Goal: Navigation & Orientation: Find specific page/section

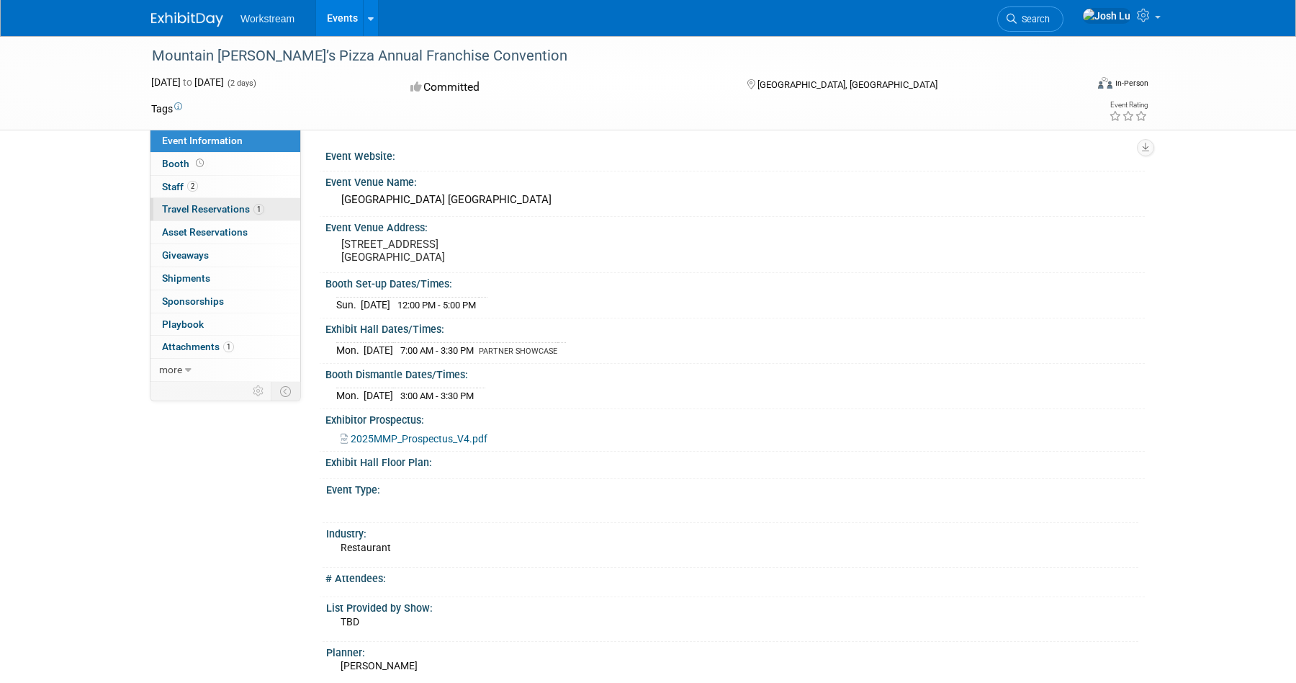
click at [225, 206] on span "Travel Reservations 1" at bounding box center [213, 209] width 102 height 12
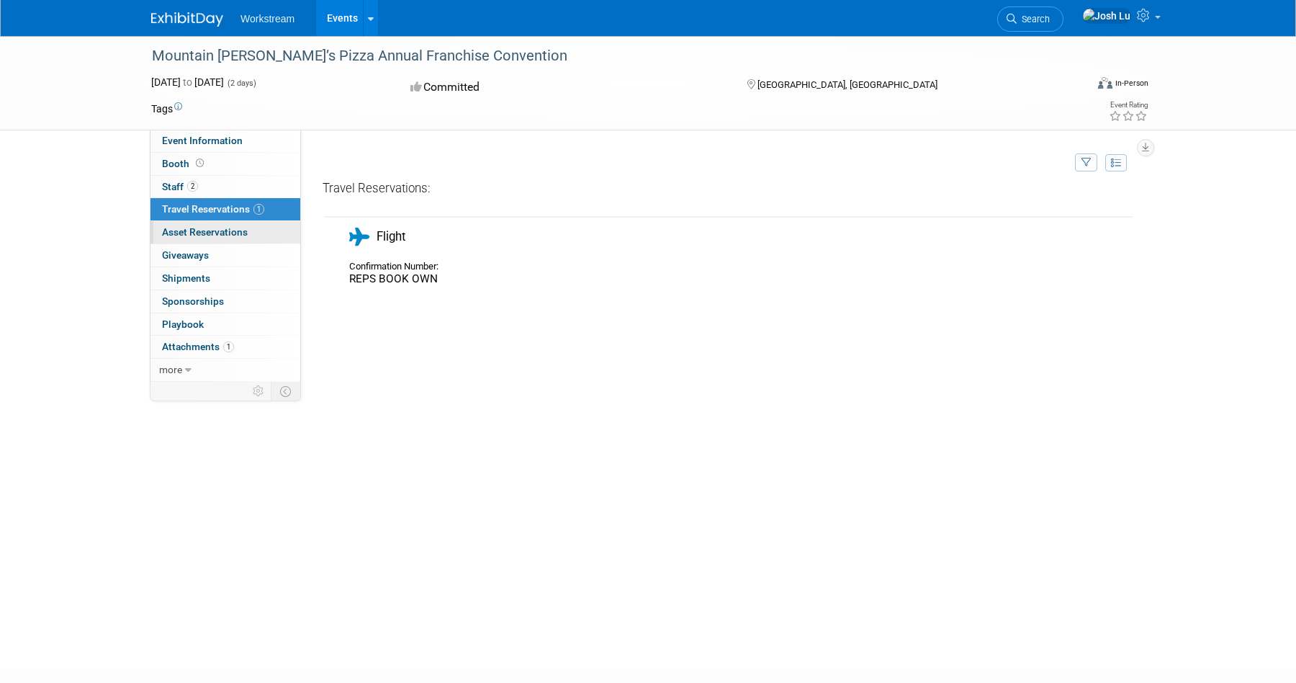
click at [191, 230] on span "Asset Reservations 0" at bounding box center [205, 232] width 86 height 12
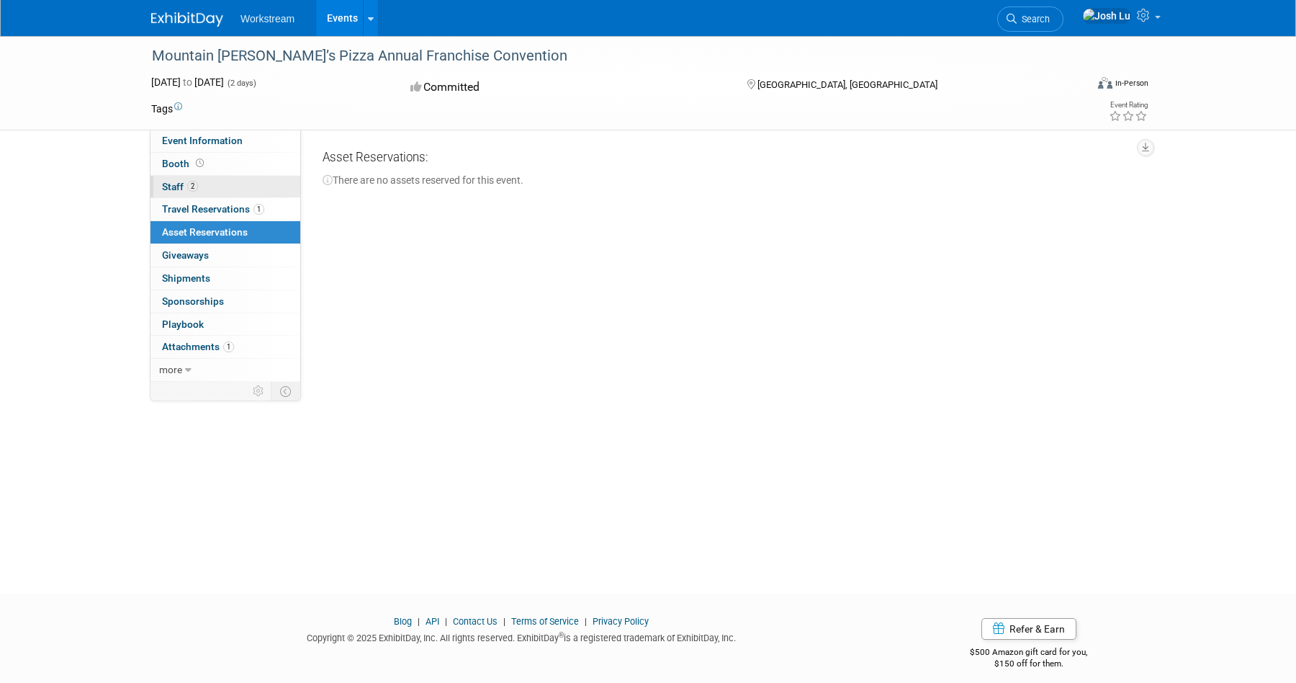
click at [207, 184] on link "2 Staff 2" at bounding box center [226, 187] width 150 height 22
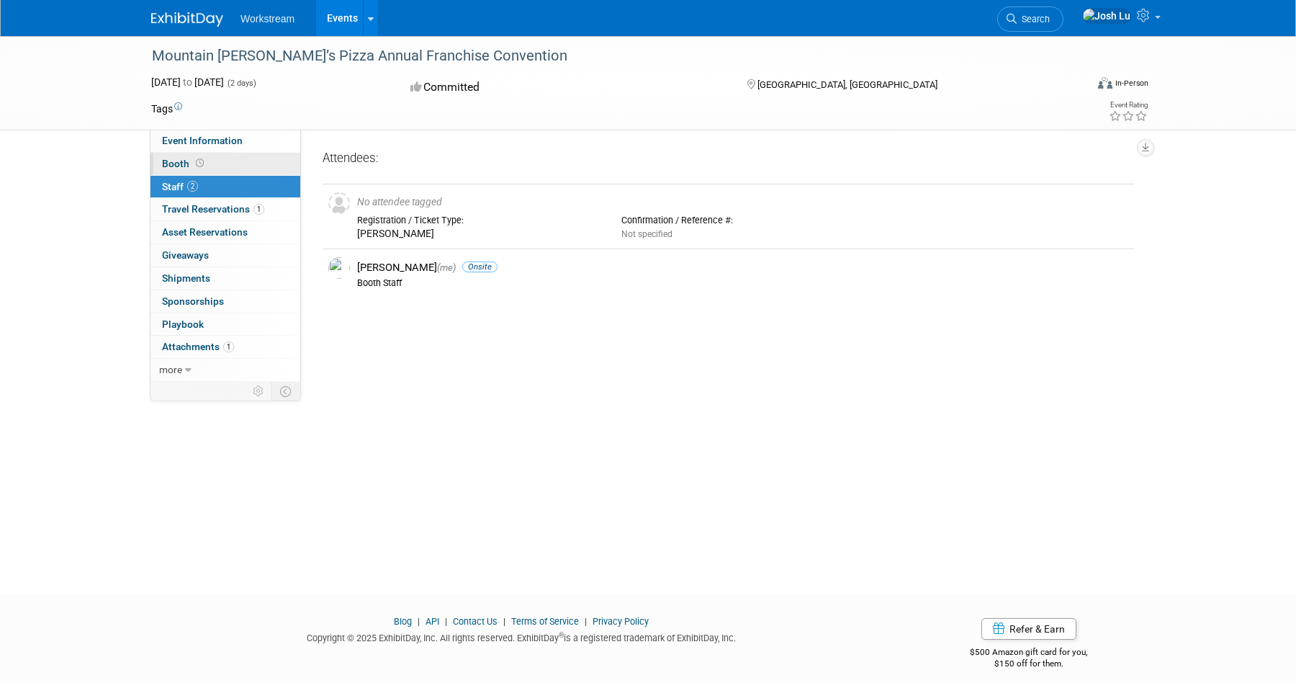
click at [228, 166] on link "Booth" at bounding box center [226, 164] width 150 height 22
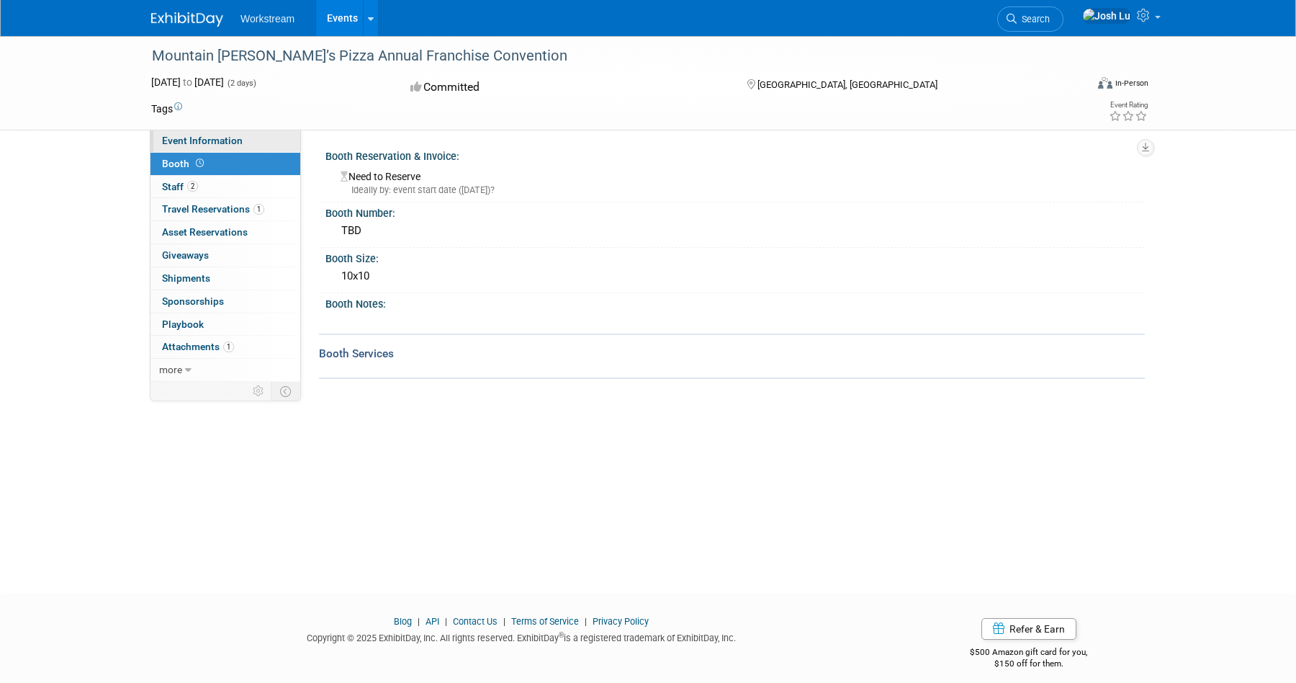
click at [248, 140] on link "Event Information" at bounding box center [226, 141] width 150 height 22
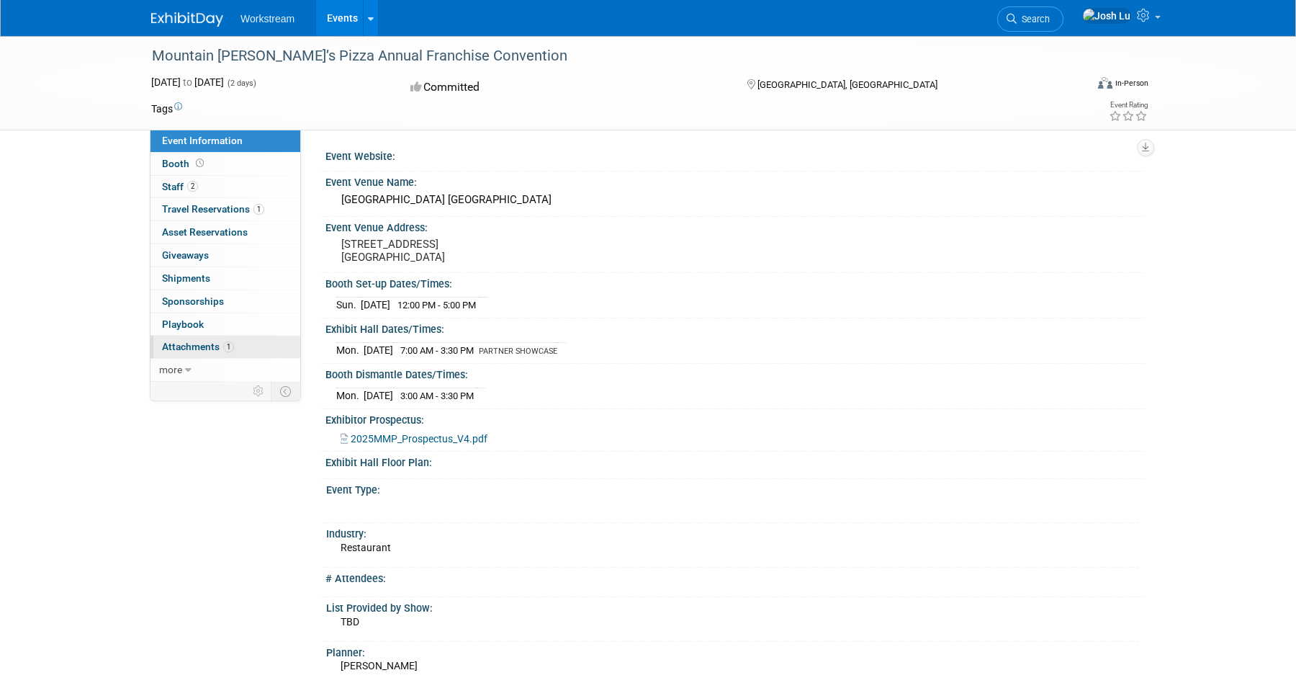
click at [200, 348] on span "Attachments 1" at bounding box center [198, 347] width 72 height 12
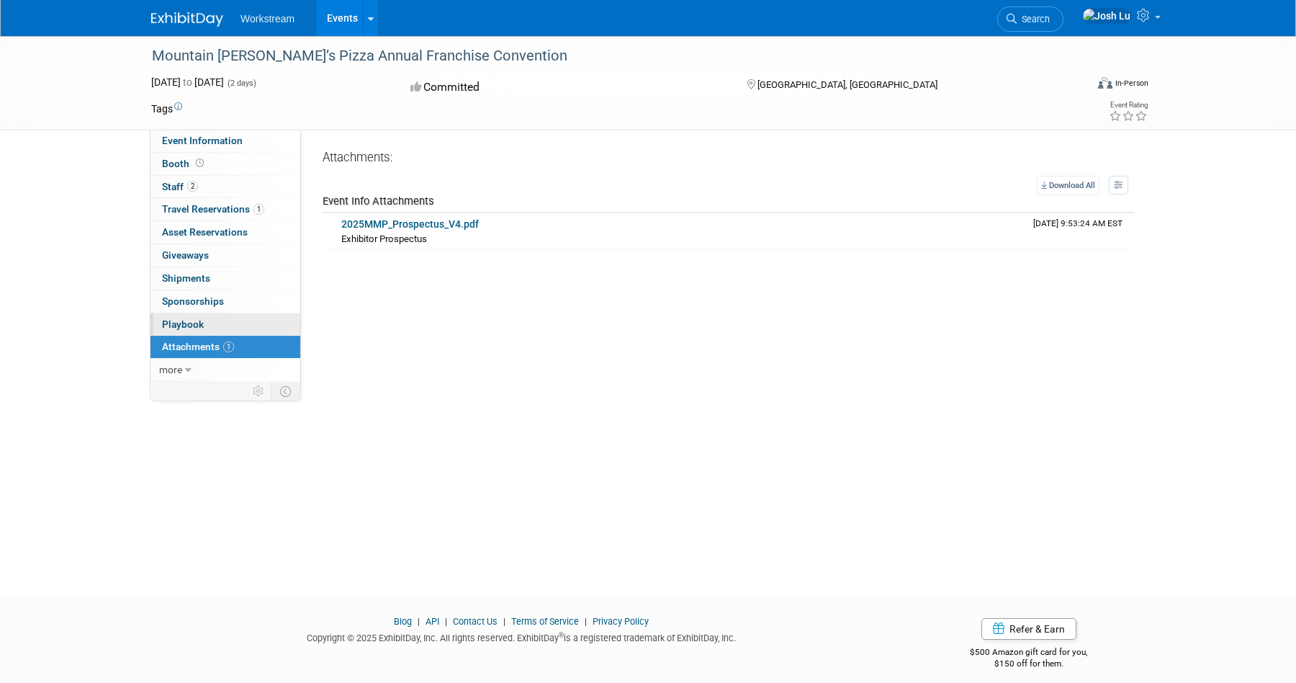
click at [217, 327] on link "0 Playbook 0" at bounding box center [226, 324] width 150 height 22
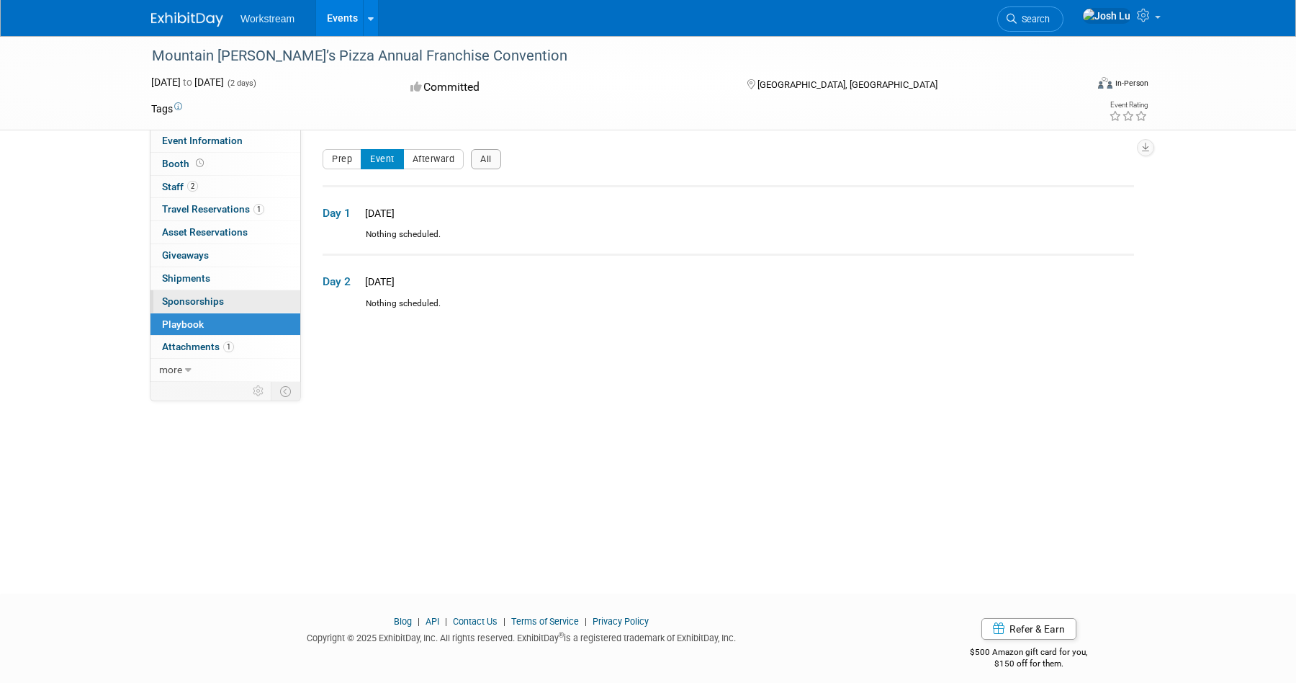
click at [202, 299] on span "Sponsorships 0" at bounding box center [193, 301] width 62 height 12
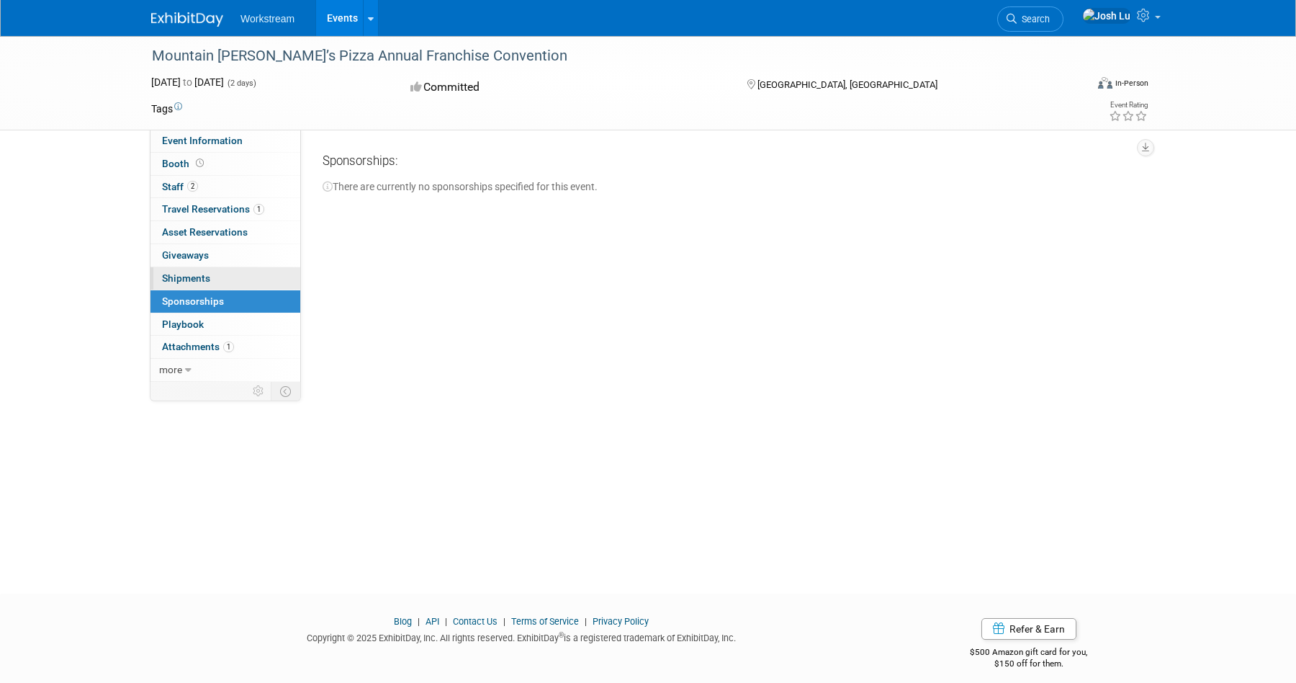
click at [205, 277] on span "Shipments 0" at bounding box center [186, 278] width 48 height 12
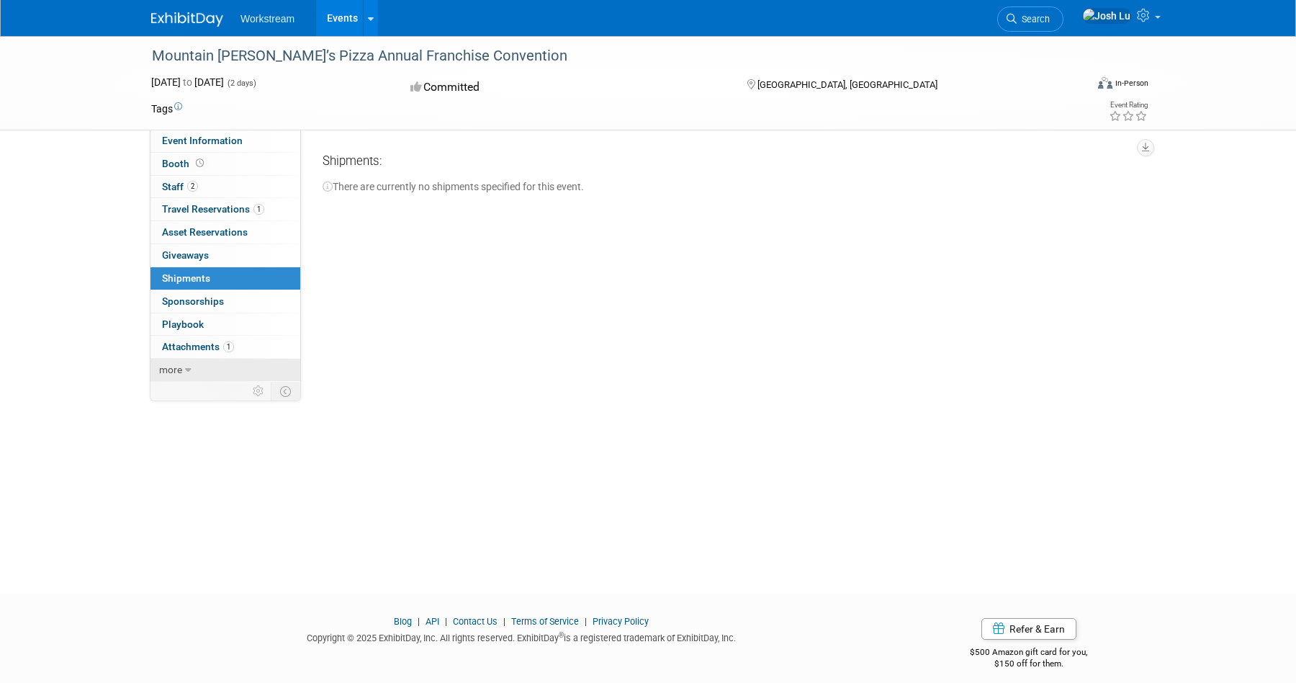
click at [184, 374] on link "more" at bounding box center [226, 370] width 150 height 22
click at [215, 255] on link "0 Giveaways 0" at bounding box center [226, 255] width 150 height 22
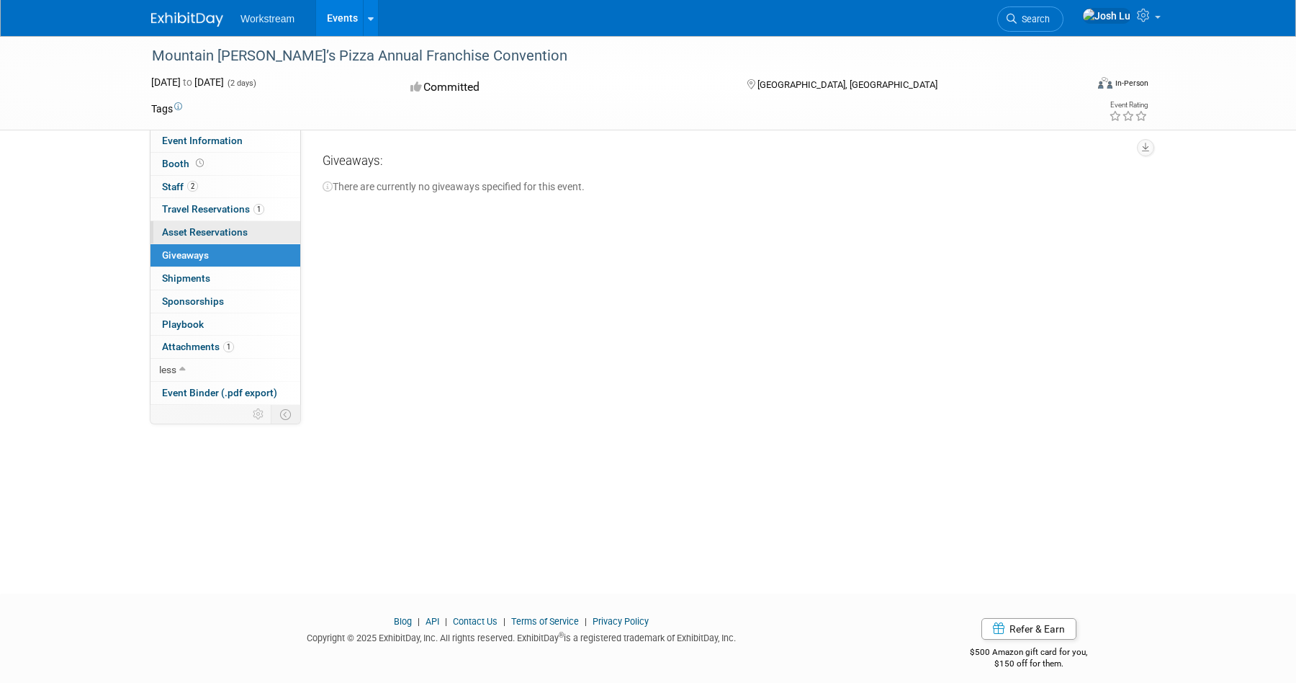
click at [231, 228] on span "Asset Reservations 0" at bounding box center [205, 232] width 86 height 12
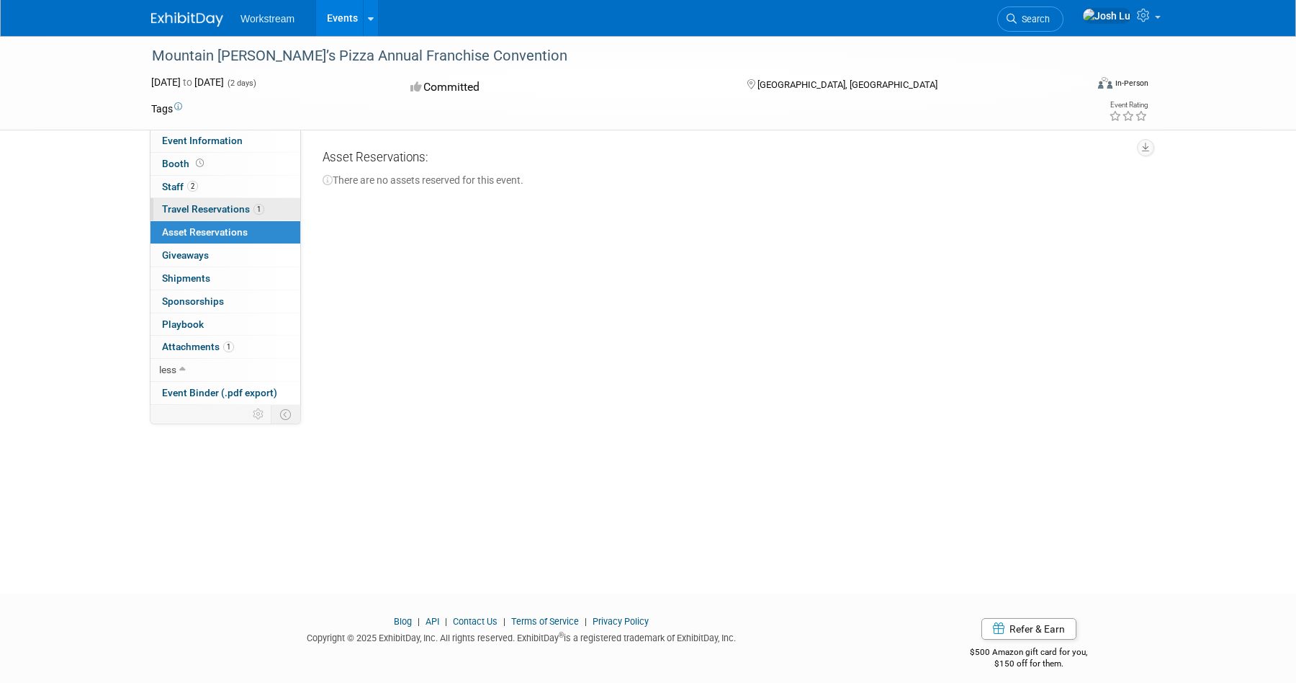
click at [243, 205] on span "Travel Reservations 1" at bounding box center [213, 209] width 102 height 12
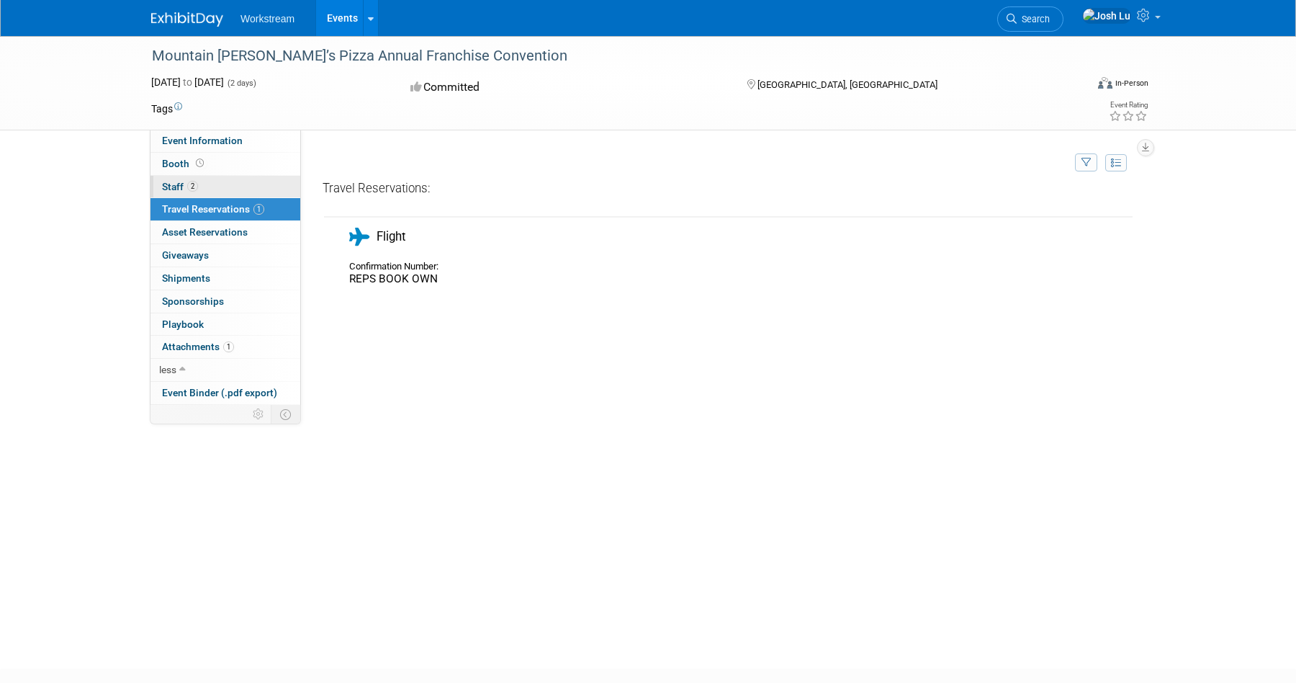
click at [231, 180] on link "2 Staff 2" at bounding box center [226, 187] width 150 height 22
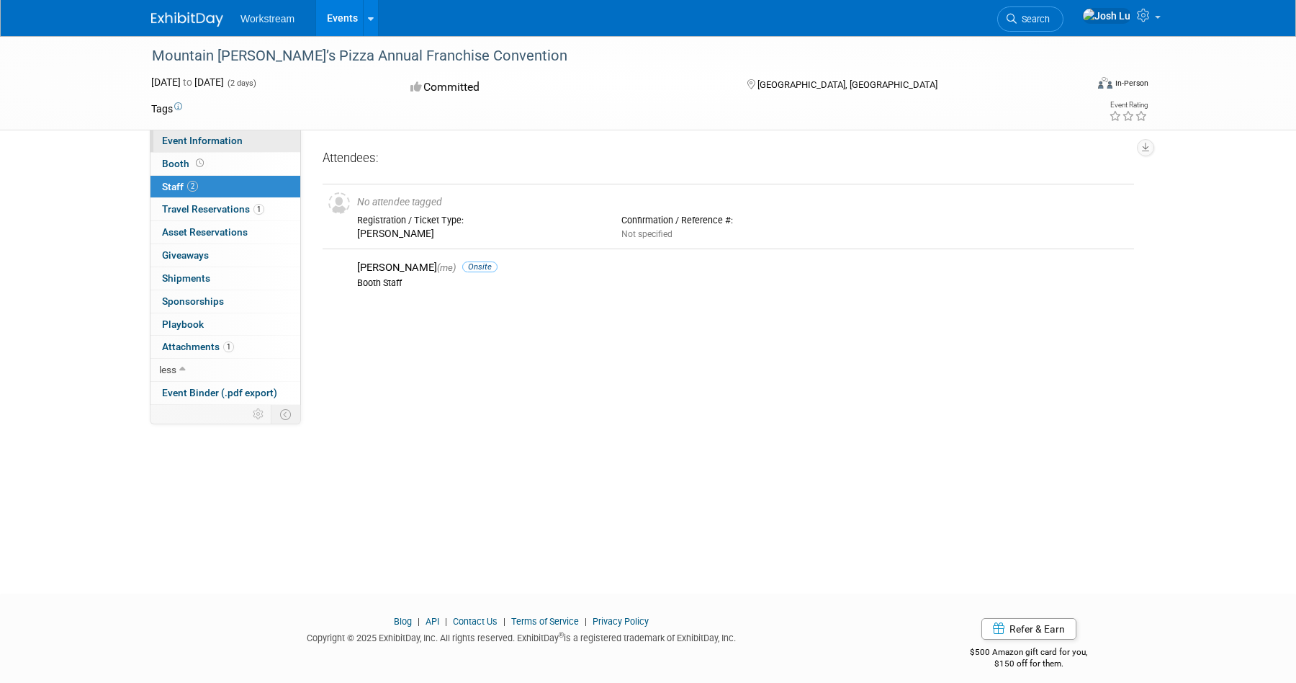
click at [241, 138] on link "Event Information" at bounding box center [226, 141] width 150 height 22
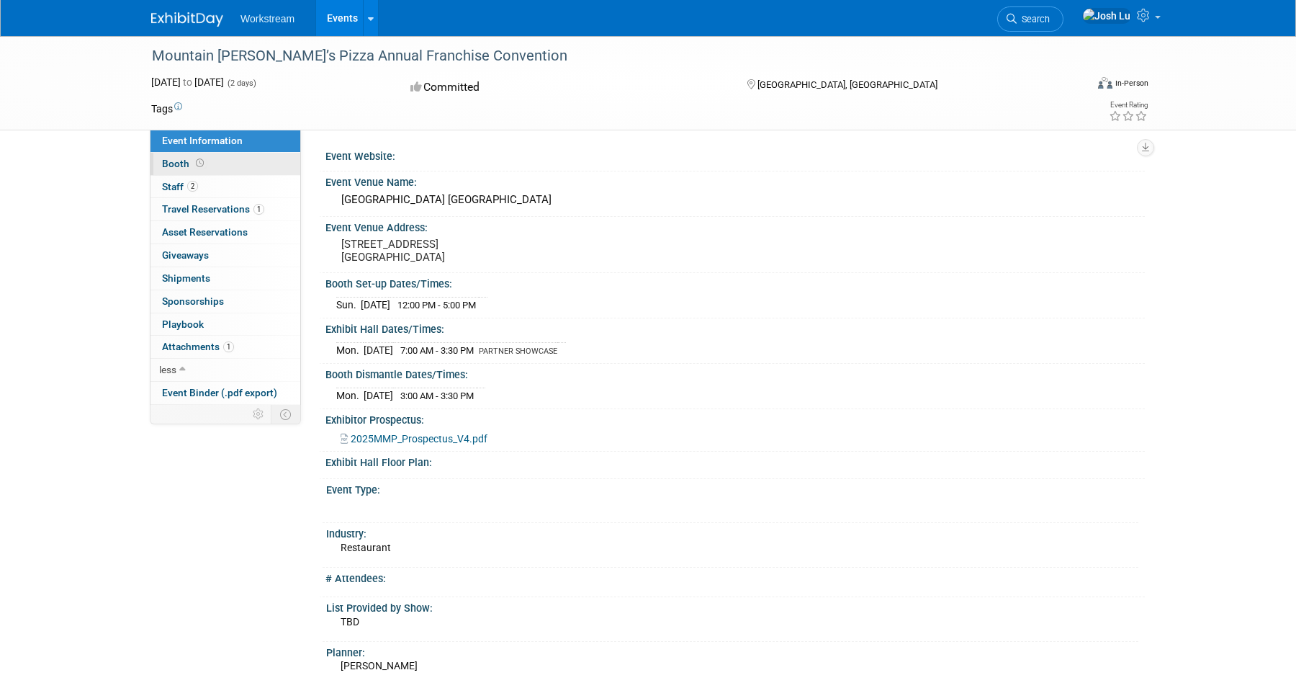
click at [241, 161] on link "Booth" at bounding box center [226, 164] width 150 height 22
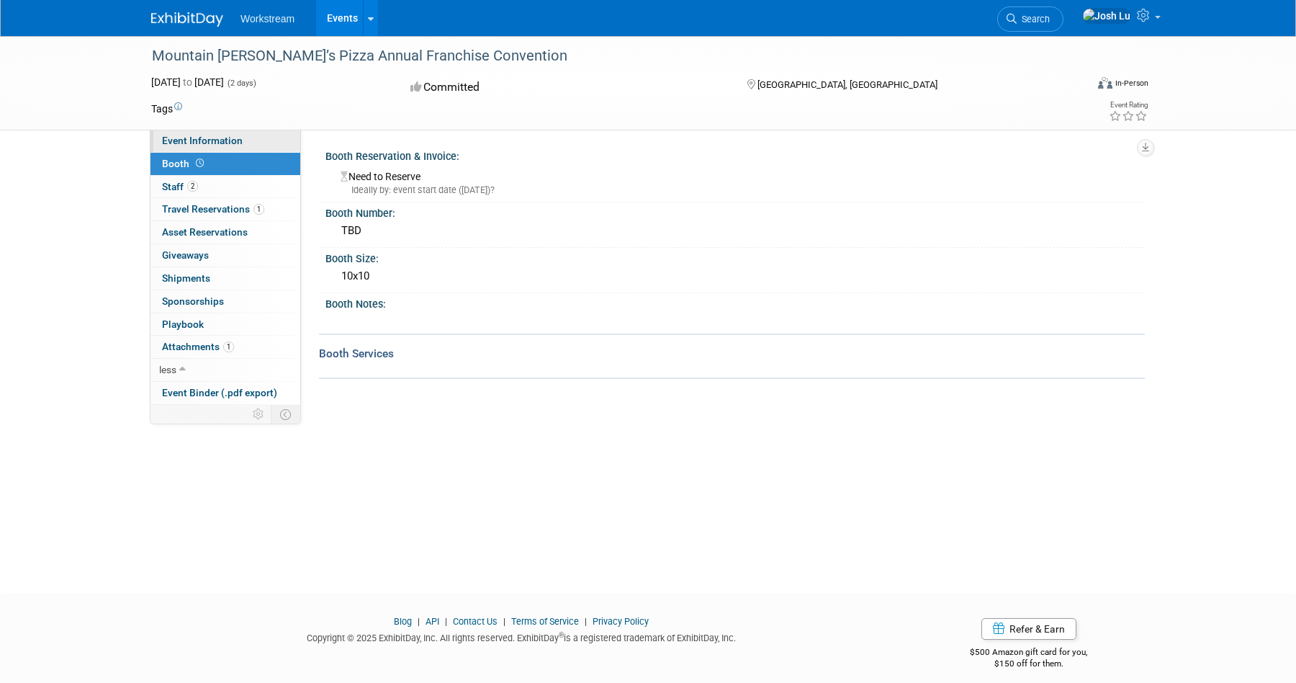
click at [261, 138] on link "Event Information" at bounding box center [226, 141] width 150 height 22
